Goal: Complete application form

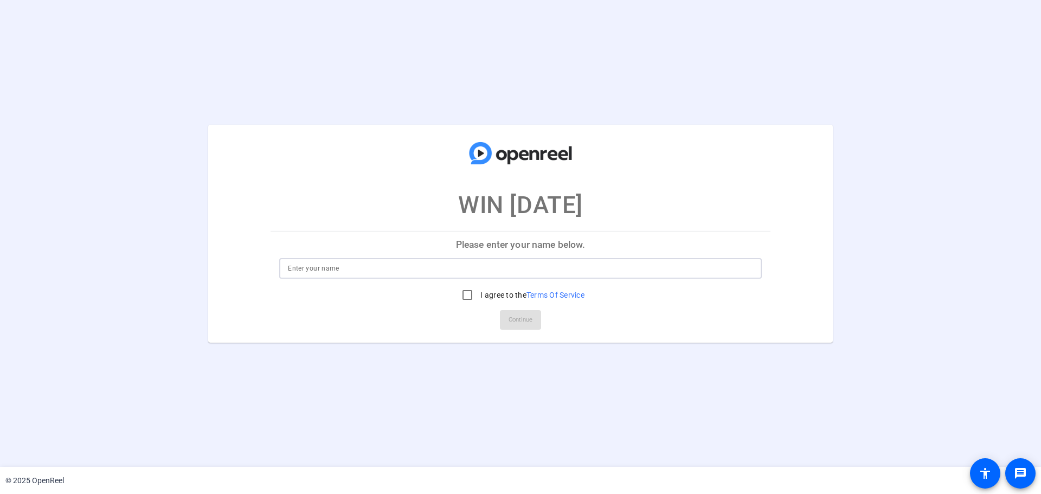
click at [321, 268] on input at bounding box center [520, 268] width 465 height 13
type input "[PERSON_NAME]"
click at [469, 297] on input "I agree to the Terms Of Service" at bounding box center [467, 295] width 22 height 22
checkbox input "true"
click at [521, 321] on span "Continue" at bounding box center [520, 320] width 24 height 16
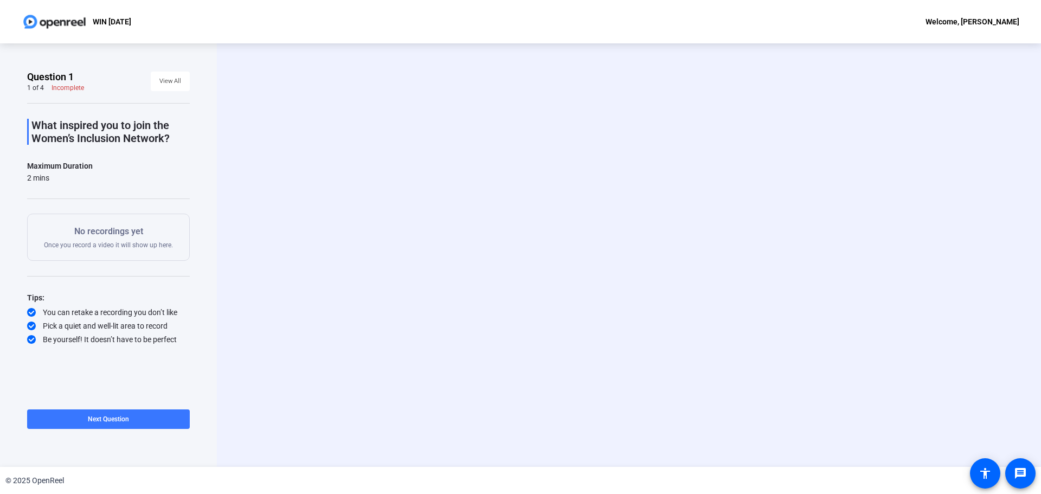
click at [124, 279] on div "What inspired you to join the Women’s Inclusion Network? Maximum Duration 2 min…" at bounding box center [108, 224] width 163 height 242
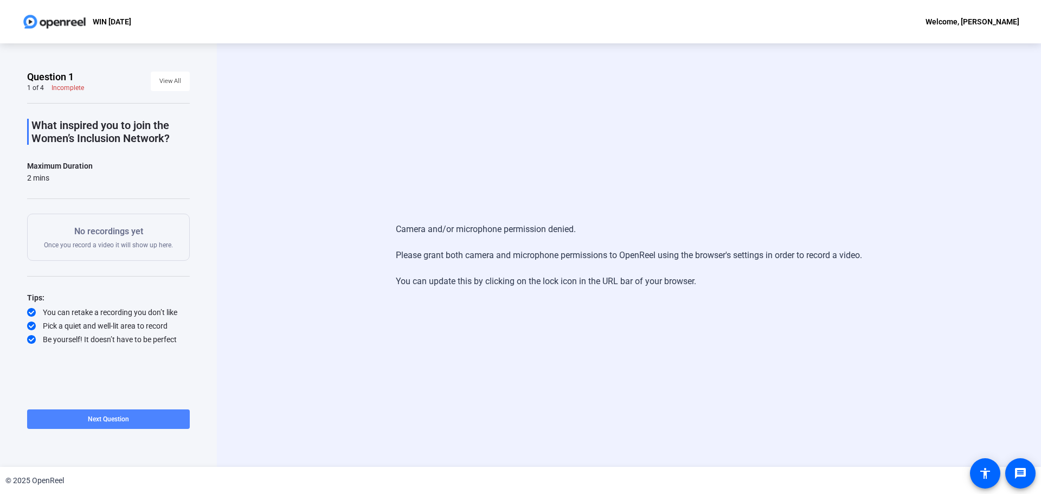
click at [113, 421] on span "Next Question" at bounding box center [108, 419] width 41 height 8
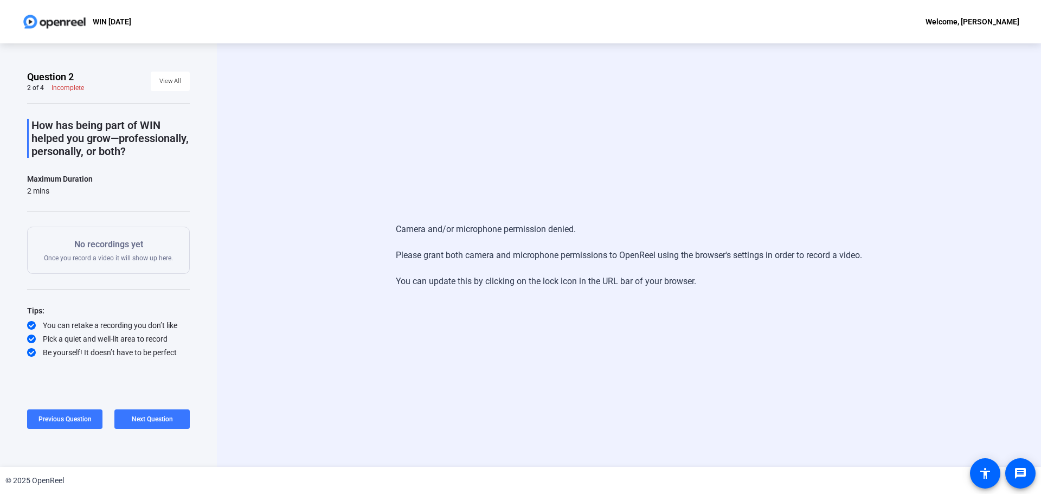
click at [152, 419] on span "Next Question" at bounding box center [152, 419] width 41 height 8
